Goal: Complete application form

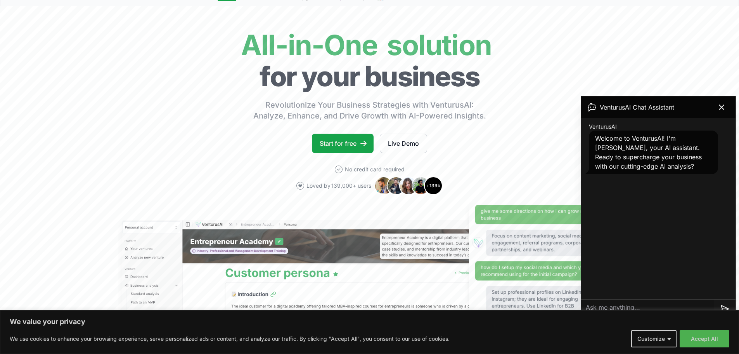
scroll to position [89, 0]
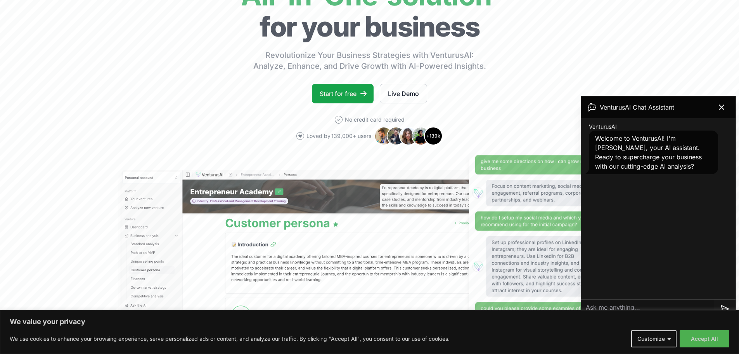
click at [738, 73] on html "We value your privacy We use cookies to enhance your browsing experience, serve…" at bounding box center [369, 88] width 739 height 354
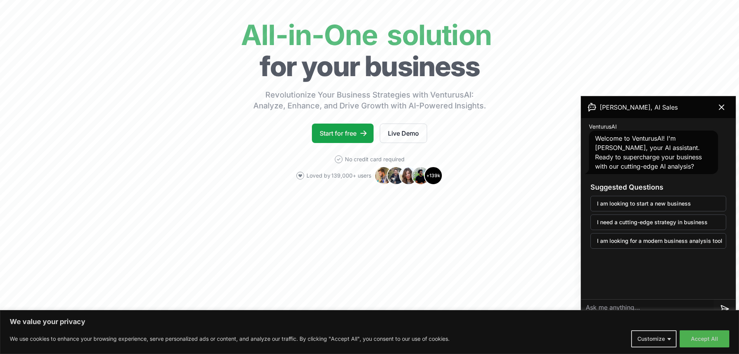
scroll to position [0, 0]
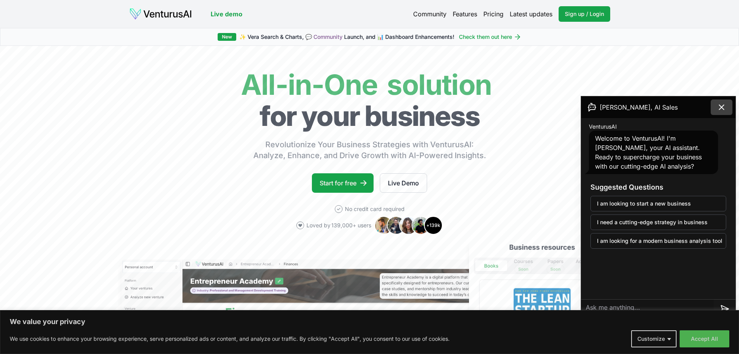
click at [725, 110] on icon at bounding box center [721, 106] width 9 height 9
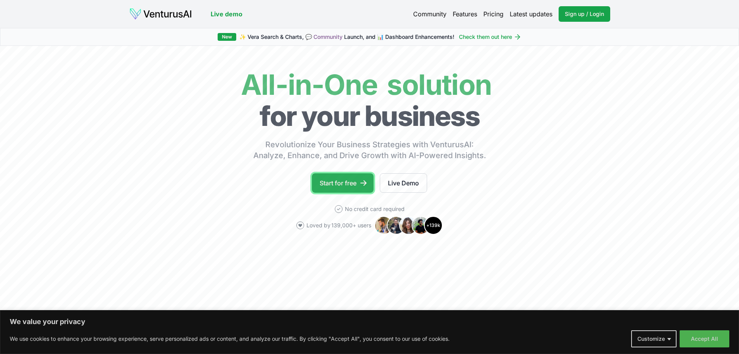
click at [340, 185] on link "Start for free" at bounding box center [343, 182] width 62 height 19
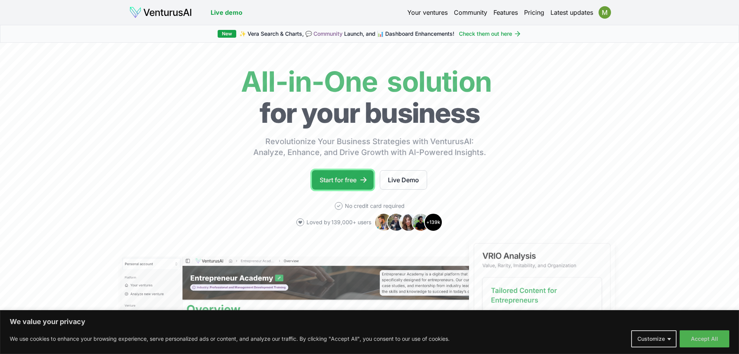
click at [334, 180] on link "Start for free" at bounding box center [343, 179] width 62 height 19
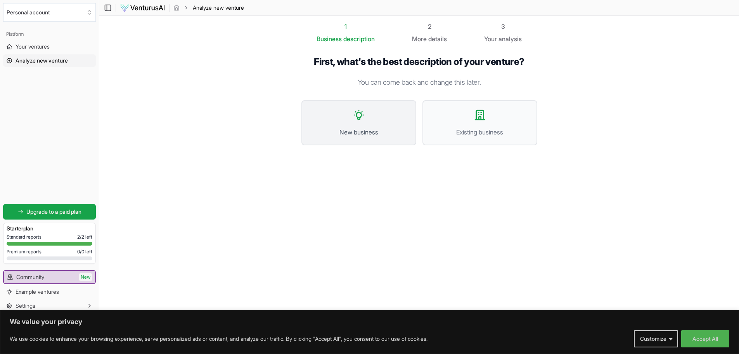
click at [394, 128] on span "New business" at bounding box center [359, 131] width 98 height 9
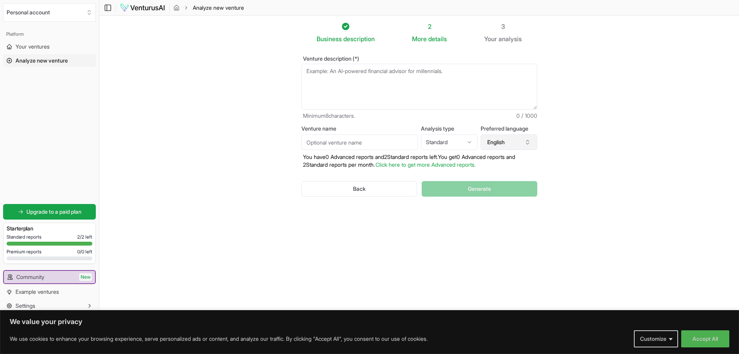
click at [527, 142] on icon "button" at bounding box center [528, 142] width 6 height 6
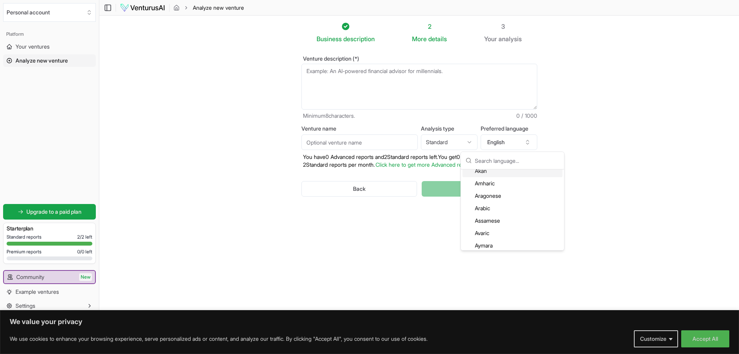
scroll to position [78, 0]
click at [486, 187] on div "Arabic" at bounding box center [513, 186] width 100 height 12
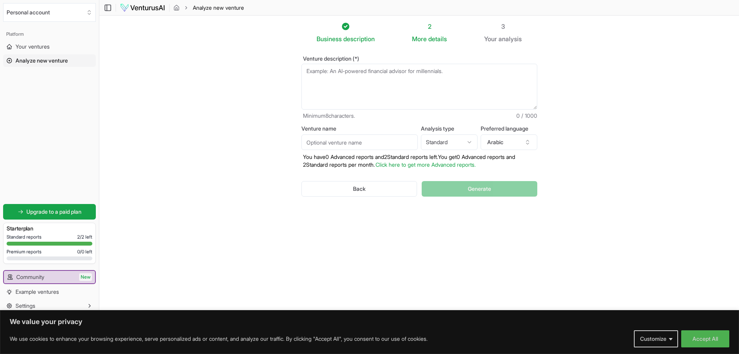
click at [473, 146] on html "We value your privacy We use cookies to enhance your browsing experience, serve…" at bounding box center [369, 177] width 739 height 354
click at [365, 95] on textarea "Venture description (*)" at bounding box center [420, 87] width 236 height 46
click at [495, 77] on textarea "مجمع سكني يوجد فيه" at bounding box center [420, 87] width 236 height 46
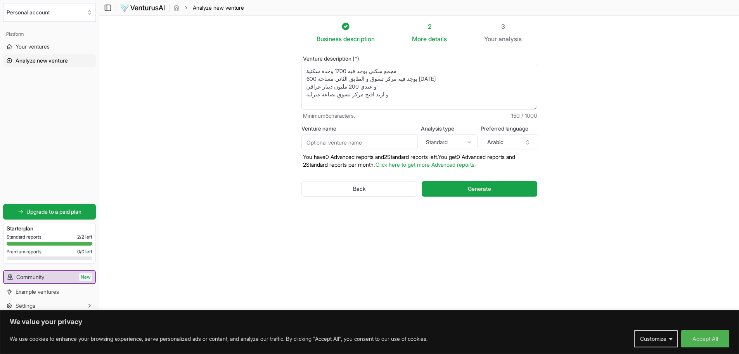
click at [406, 98] on textarea "مجمع سكني يوجد فيه 1700 وحدة سكنية يوجد فيه مركز تسوق و الطابق الثاني مساحة 600…" at bounding box center [420, 87] width 236 height 46
type textarea "مجمع سكني يوجد فيه 1700 وحدة سكنية يوجد فيه مركز تسوق و الطابق الثاني مساحة 600…"
click at [448, 140] on html "We value your privacy We use cookies to enhance your browsing experience, serve…" at bounding box center [369, 177] width 739 height 354
select select "advanced"
click at [372, 144] on input "Venture name" at bounding box center [360, 142] width 116 height 16
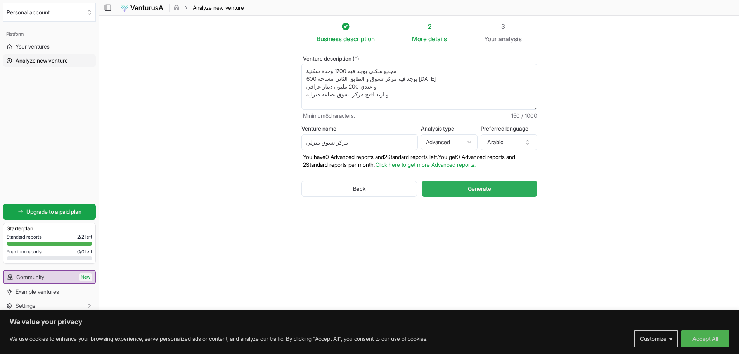
type input "مركز تسوق منزلي"
click at [474, 188] on span "Generate" at bounding box center [479, 189] width 23 height 8
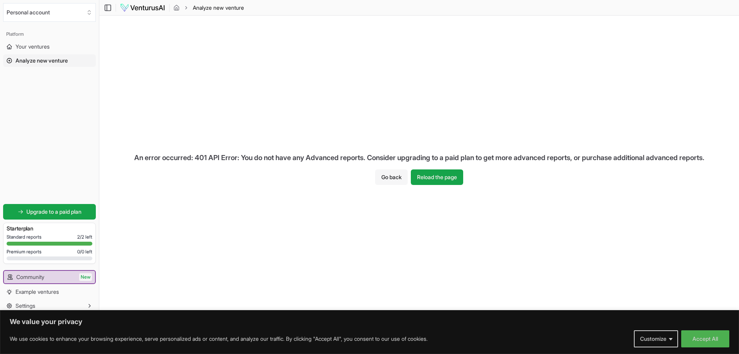
click at [385, 177] on button "Go back" at bounding box center [391, 177] width 33 height 16
